Goal: Task Accomplishment & Management: Complete application form

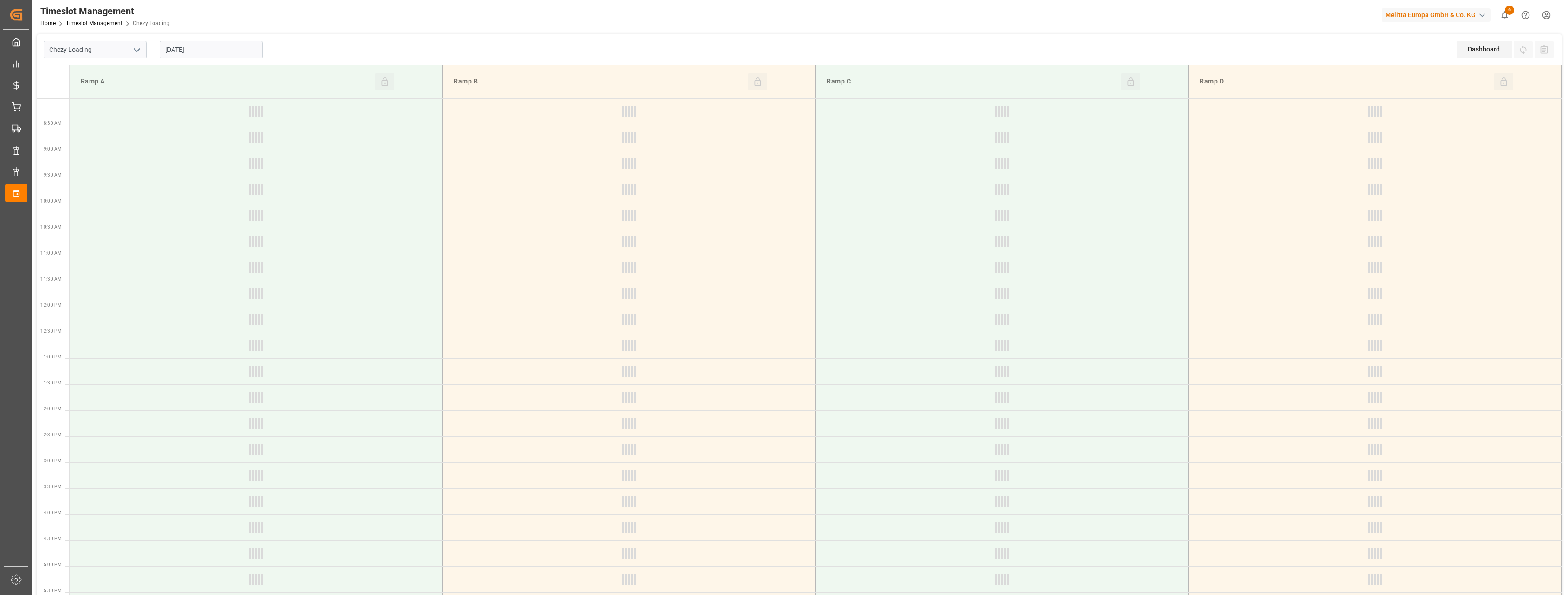
click at [135, 49] on polyline "open menu" at bounding box center [136, 50] width 5 height 3
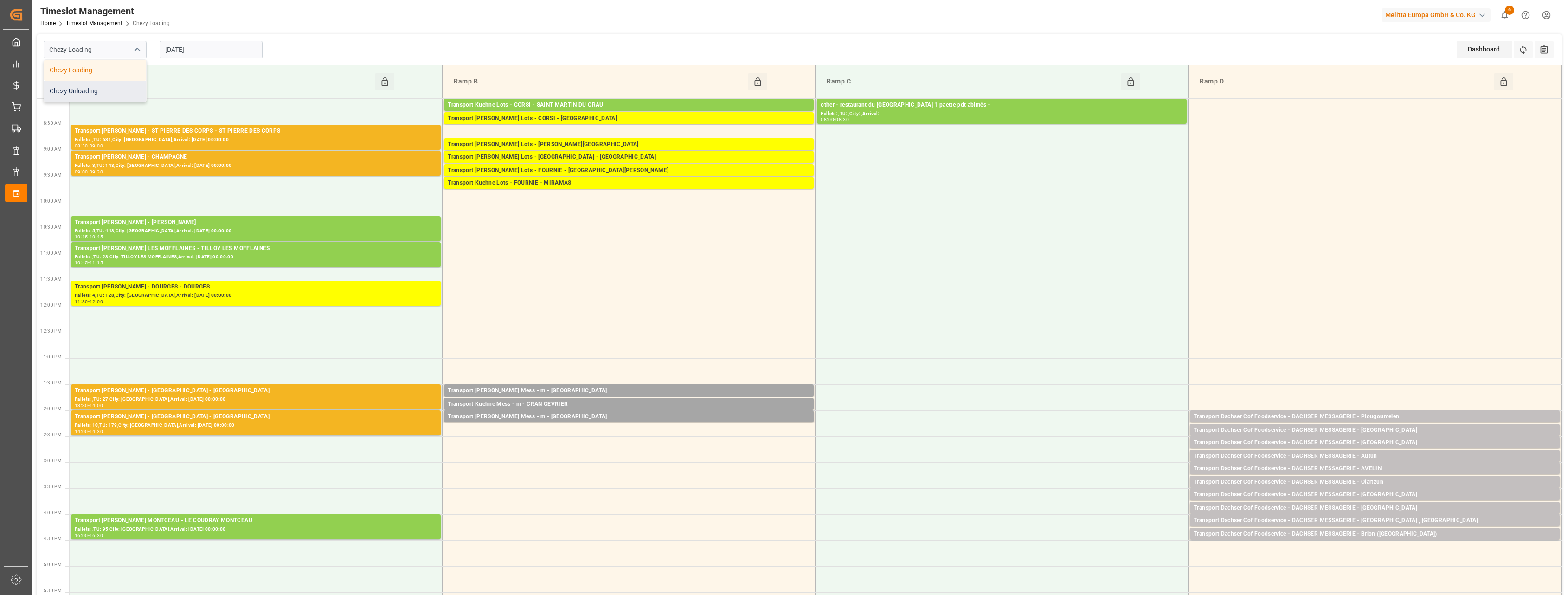
click at [115, 94] on div "Chezy Unloading" at bounding box center [95, 91] width 102 height 21
type input "Chezy Unloading"
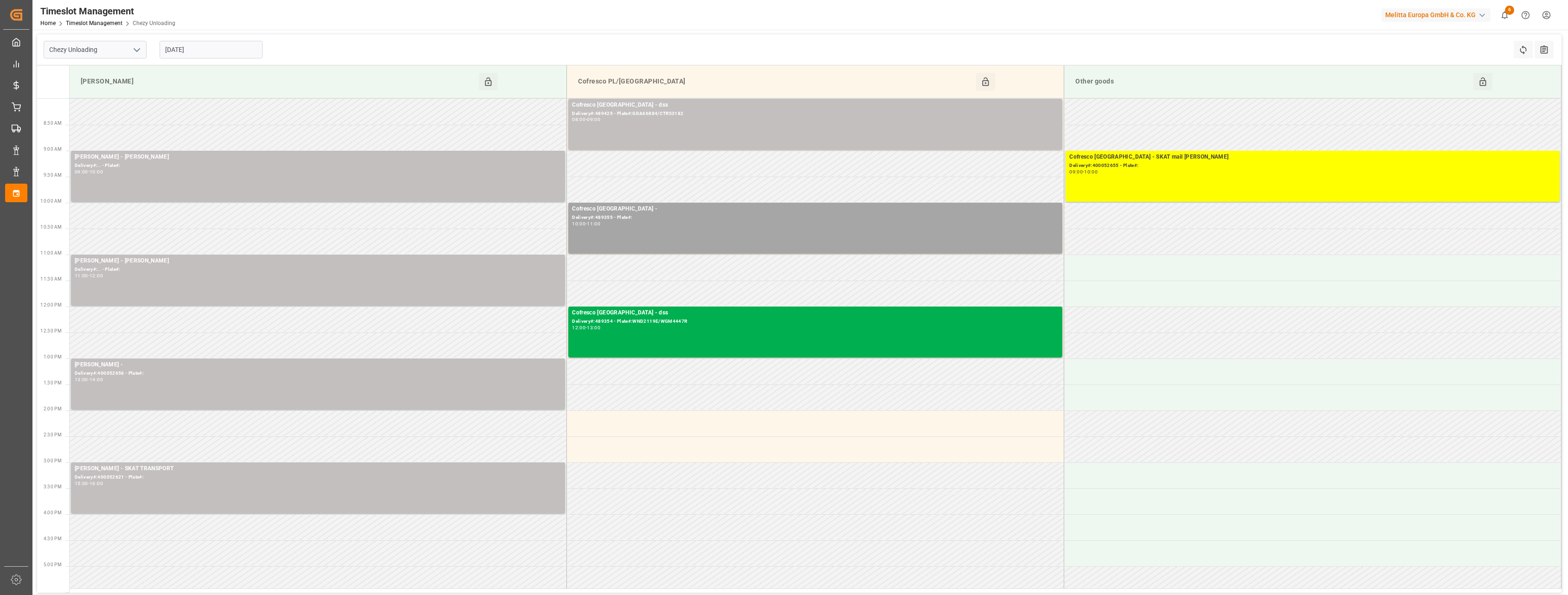
click at [205, 48] on input "[DATE]" at bounding box center [211, 49] width 103 height 18
click at [242, 121] on span "12" at bounding box center [244, 124] width 6 height 7
type input "[DATE]"
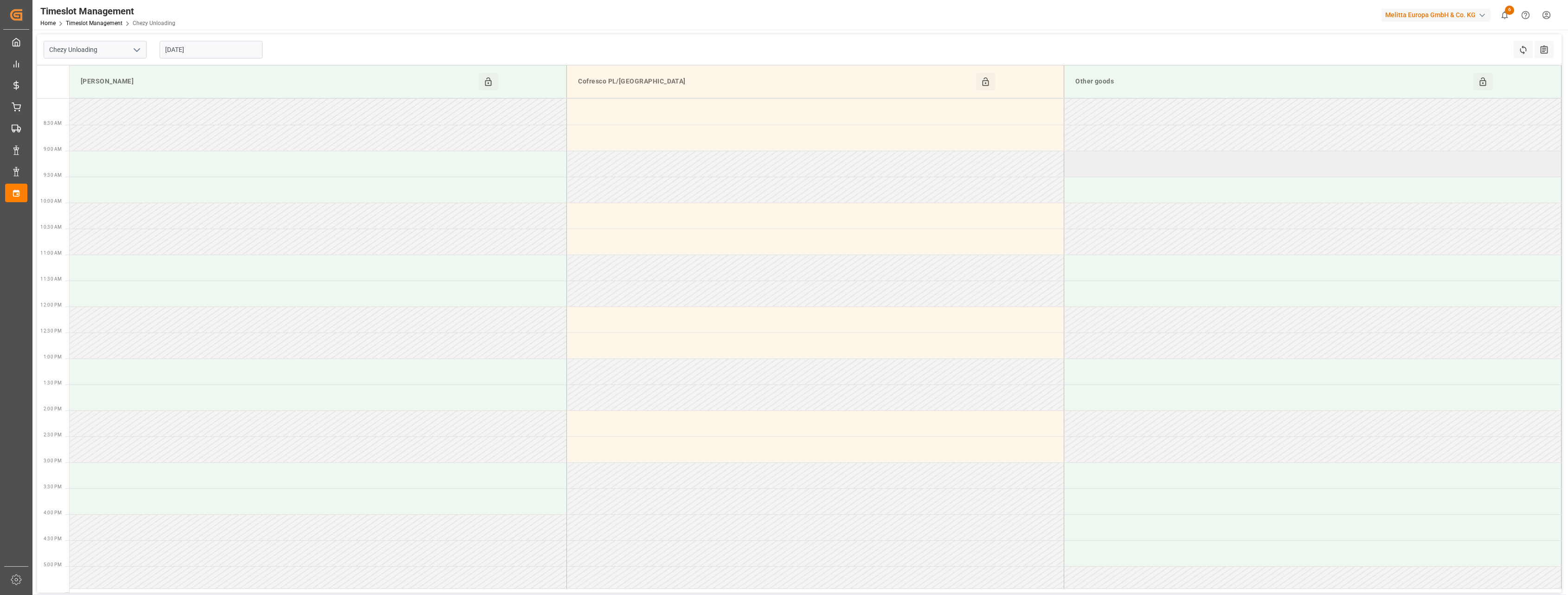
click at [1122, 168] on td at bounding box center [1312, 164] width 497 height 26
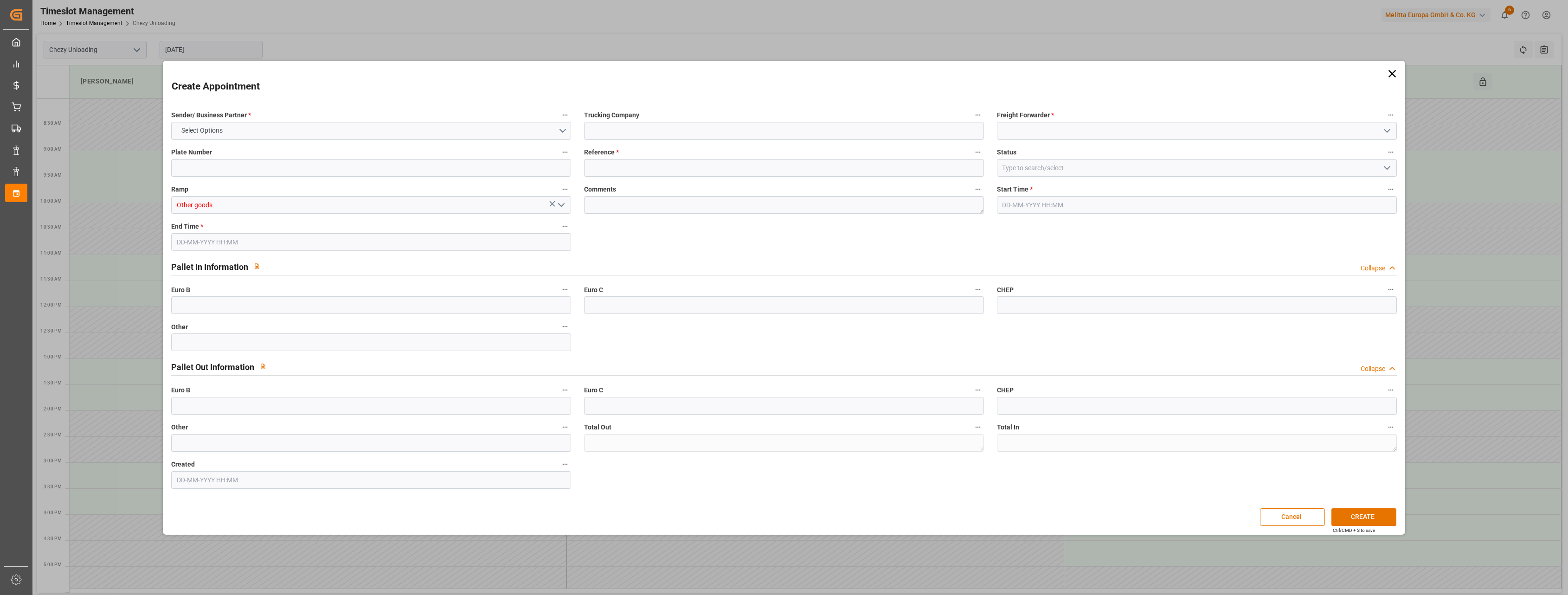
type input "0"
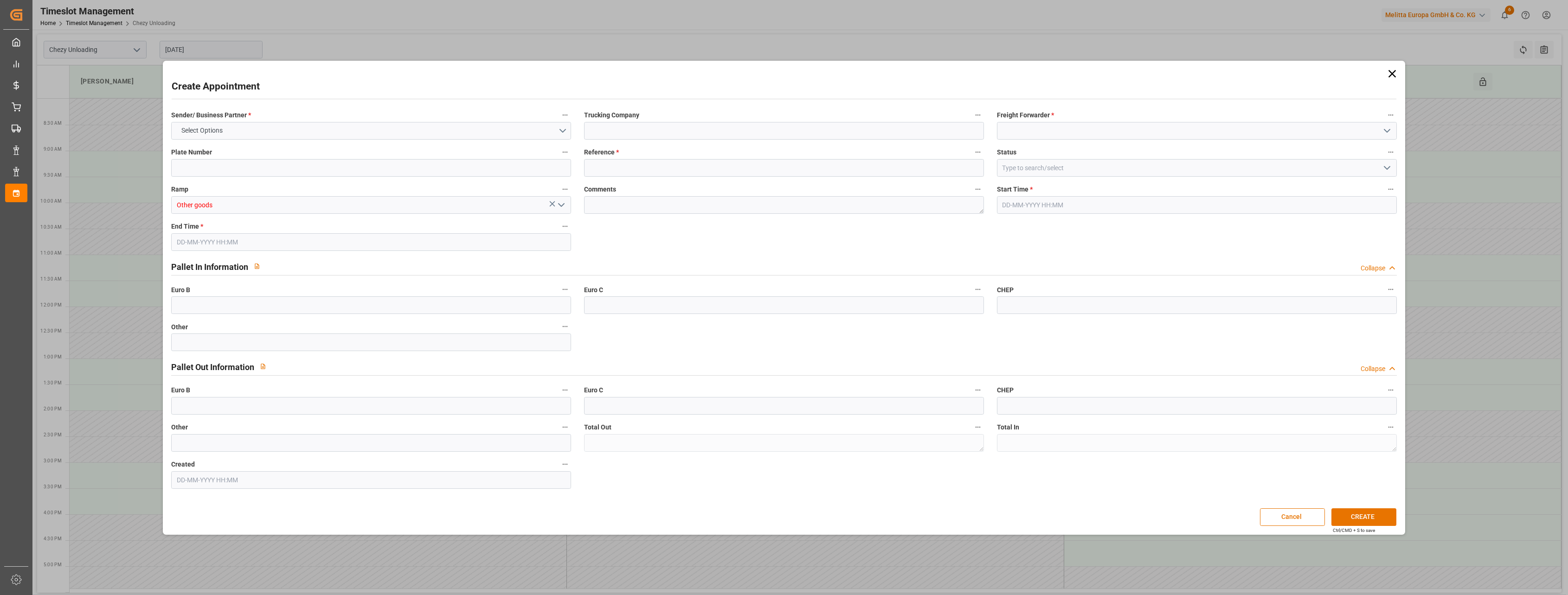
type input "0"
type input "[DATE] 09:00"
type input "[DATE] 10:00"
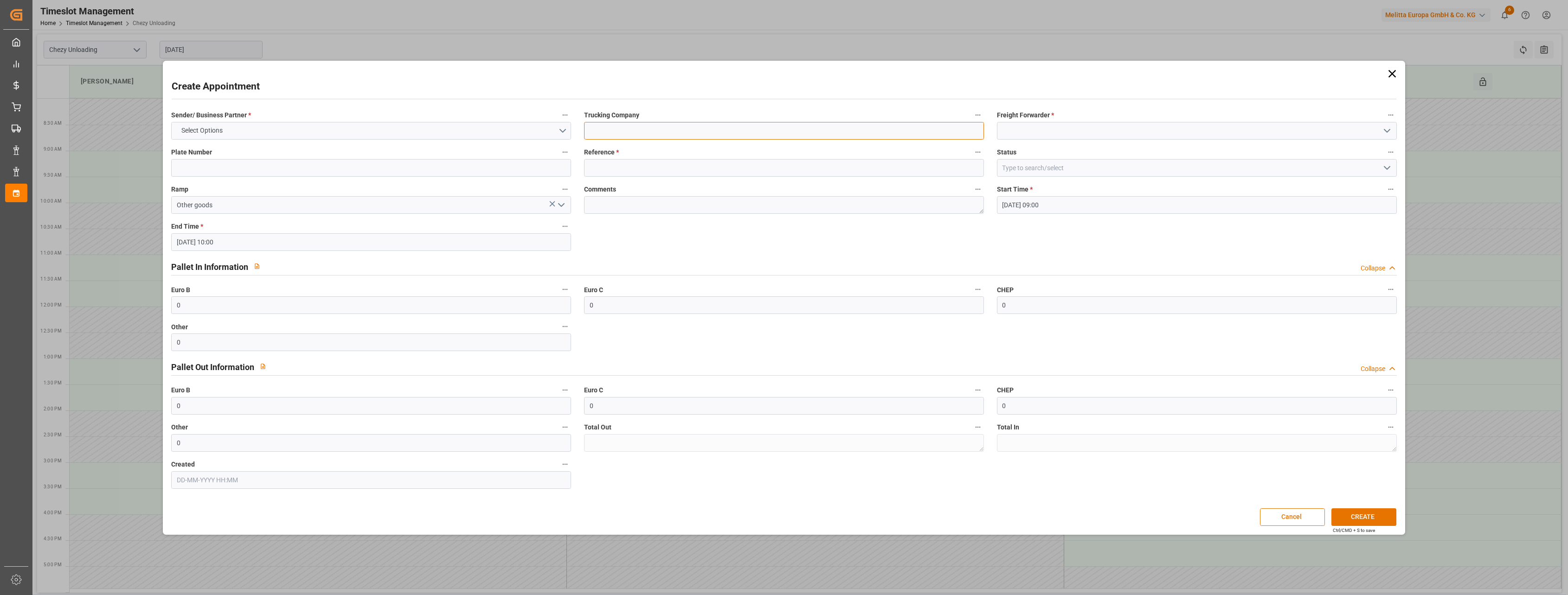
click at [775, 136] on input at bounding box center [784, 130] width 400 height 18
paste input "45775667"
type input "45775667 mini palettte"
click at [294, 120] on label "Sender/ Business Partner *" at bounding box center [371, 115] width 400 height 13
click at [559, 120] on button "Sender/ Business Partner *" at bounding box center [565, 115] width 12 height 12
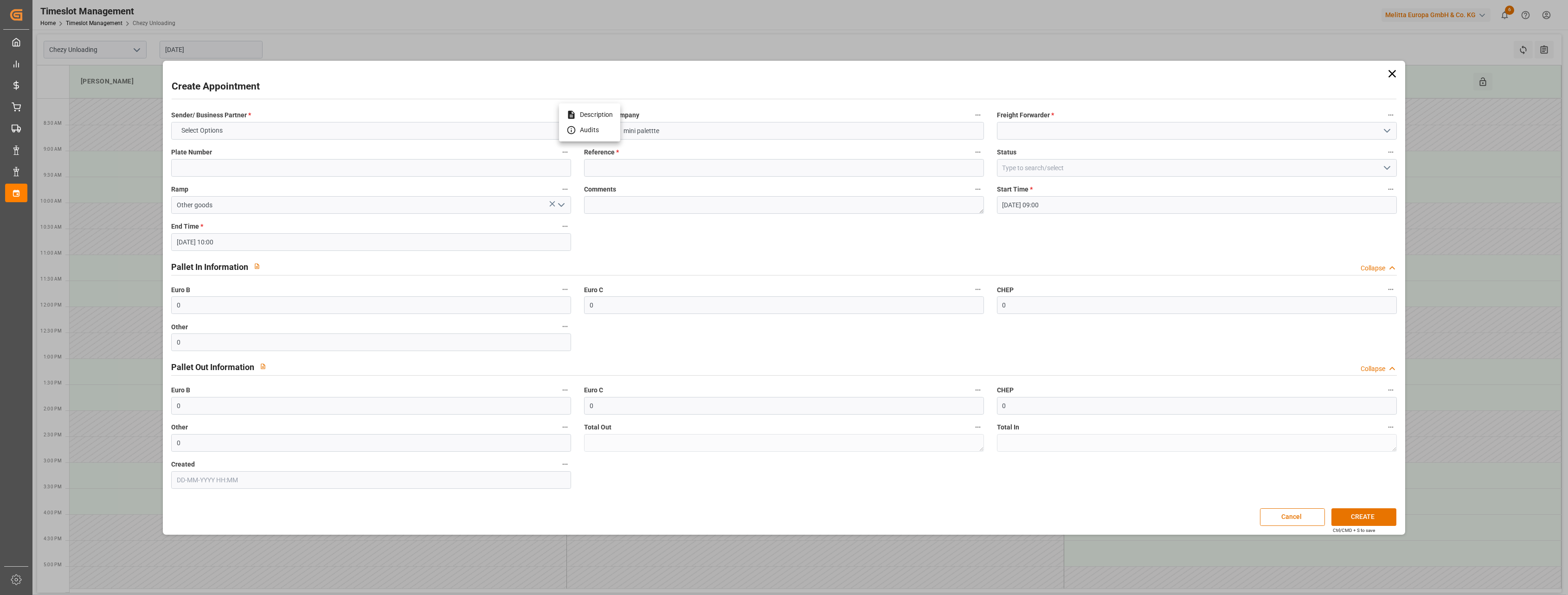
click at [289, 125] on div at bounding box center [784, 298] width 1568 height 595
click at [288, 130] on button "Select Options" at bounding box center [371, 130] width 400 height 18
click at [259, 188] on div "OTHER" at bounding box center [371, 192] width 399 height 19
click at [1030, 120] on span "Freight Forwarder *" at bounding box center [1026, 115] width 57 height 10
click at [1385, 120] on button "Freight Forwarder *" at bounding box center [1391, 115] width 12 height 12
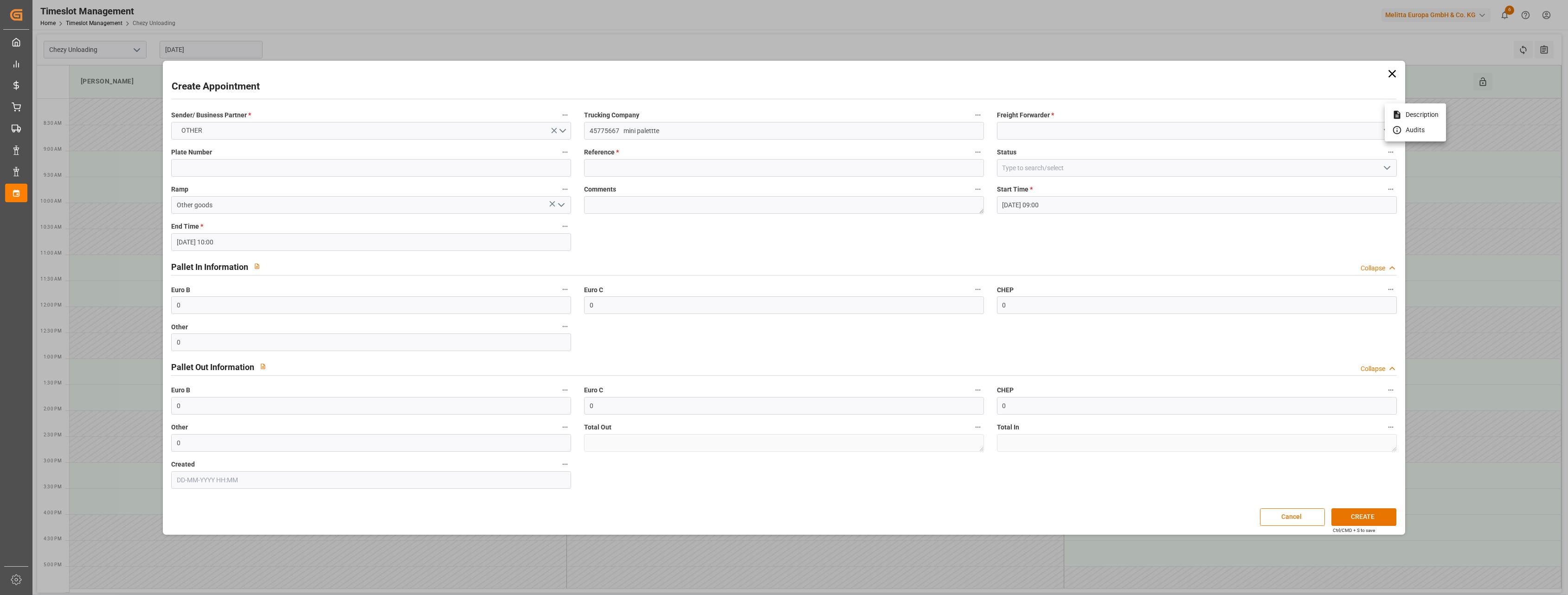
click at [1028, 131] on div at bounding box center [784, 298] width 1568 height 595
click at [1040, 132] on input at bounding box center [1197, 130] width 400 height 18
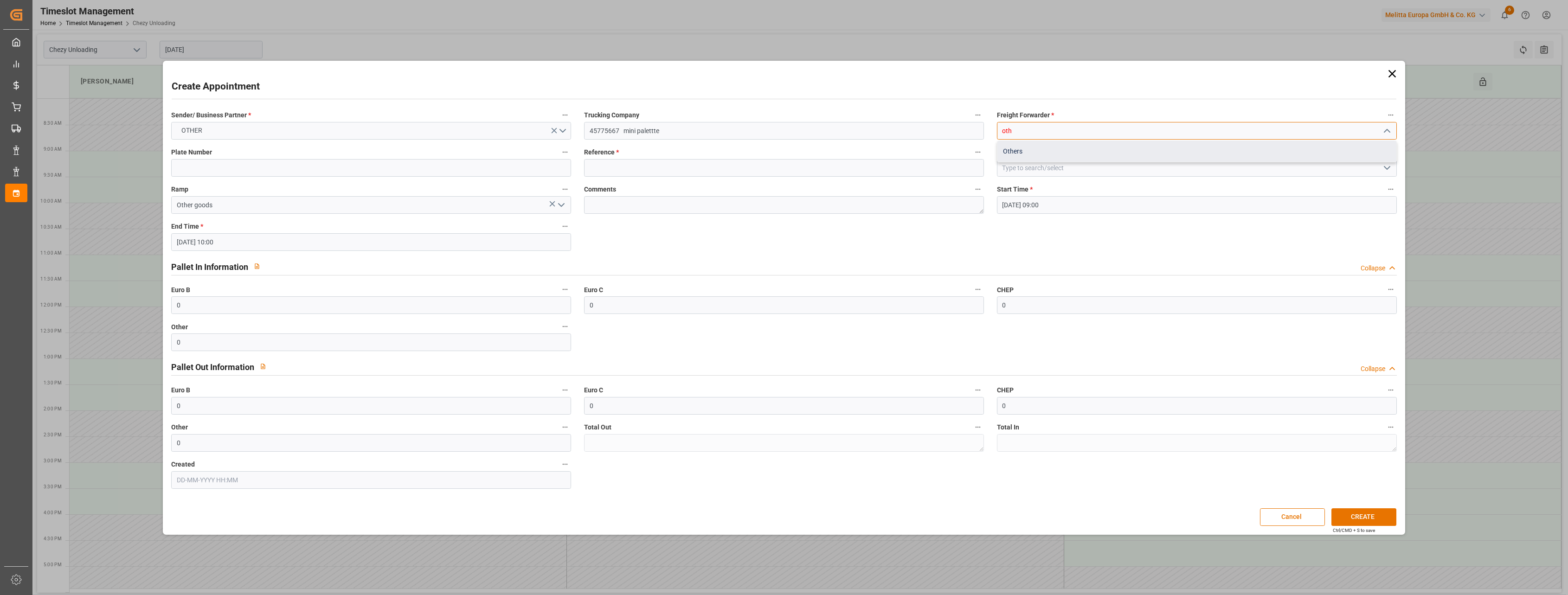
click at [1029, 148] on div "Others" at bounding box center [1197, 151] width 399 height 21
type input "Others"
click at [623, 176] on input at bounding box center [784, 167] width 400 height 18
type input "x"
click at [1346, 514] on button "CREATE" at bounding box center [1363, 517] width 65 height 18
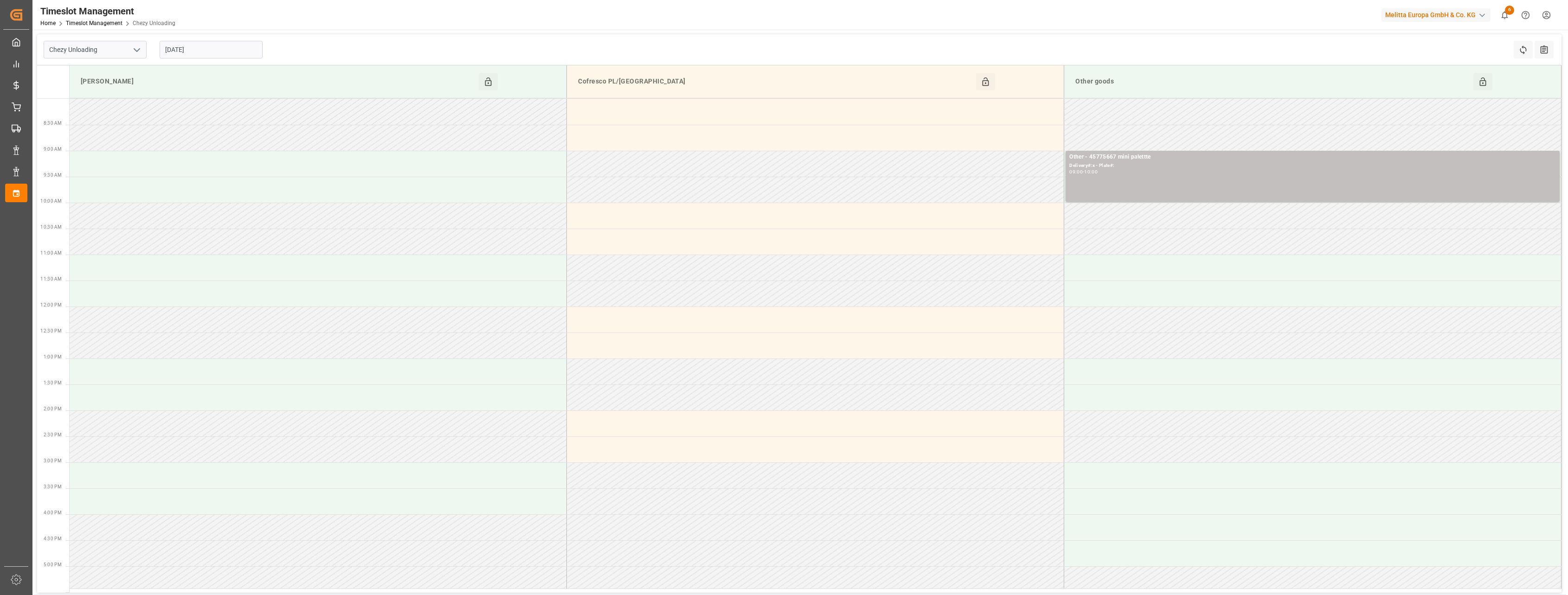
click at [214, 50] on input "[DATE]" at bounding box center [211, 49] width 103 height 18
click at [208, 125] on span "10" at bounding box center [208, 124] width 6 height 7
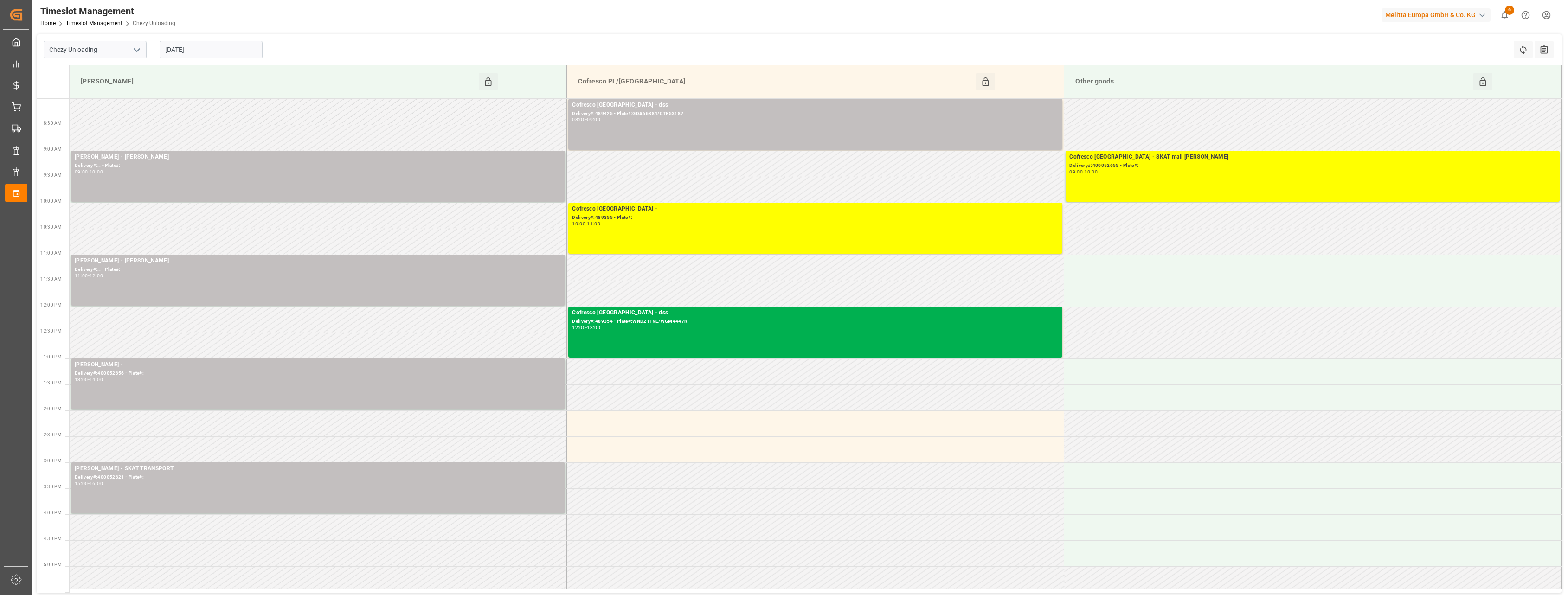
click at [237, 47] on input "[DATE]" at bounding box center [211, 49] width 103 height 18
click at [227, 124] on span "11" at bounding box center [226, 124] width 6 height 7
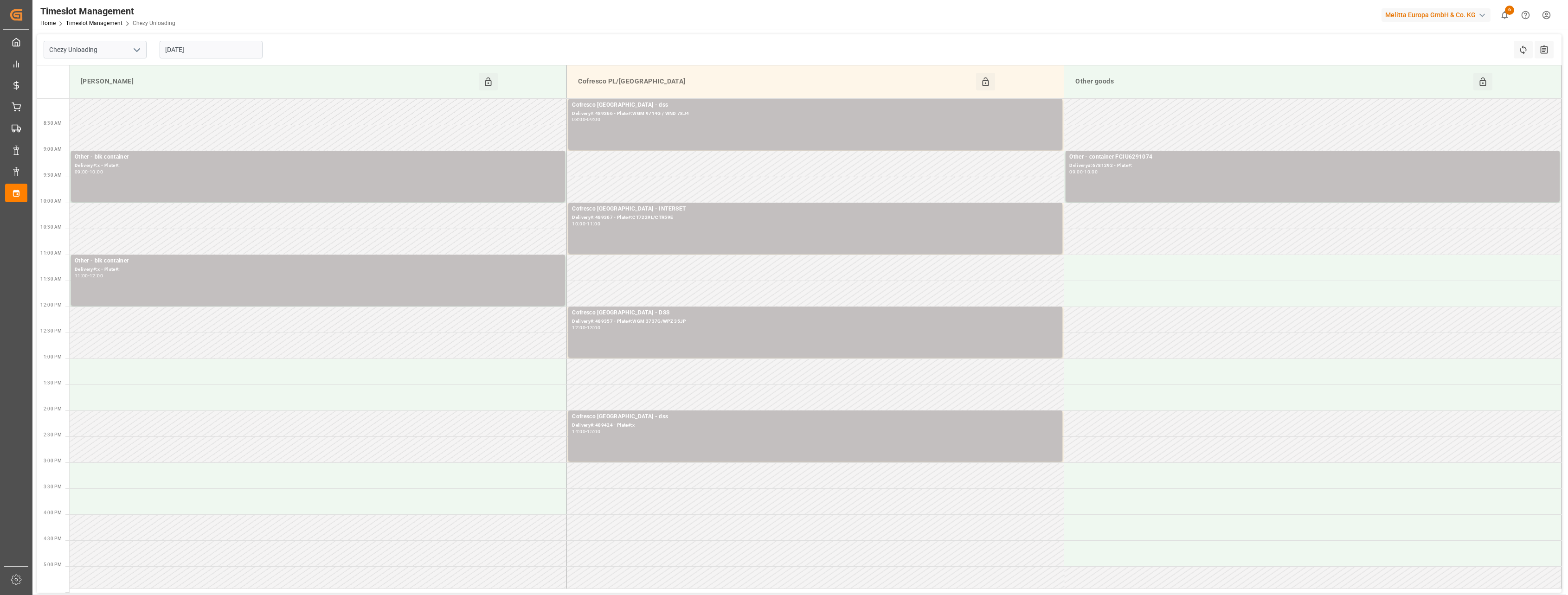
click at [226, 55] on input "[DATE]" at bounding box center [211, 49] width 103 height 18
click at [611, 15] on div "Timeslot Management Home Timeslot Management Chezy Unloading Melitta Europa Gmb…" at bounding box center [797, 15] width 1542 height 30
click at [220, 43] on input "[DATE]" at bounding box center [211, 49] width 103 height 18
click at [211, 124] on div "10" at bounding box center [208, 124] width 12 height 11
type input "[DATE]"
